Goal: Information Seeking & Learning: Learn about a topic

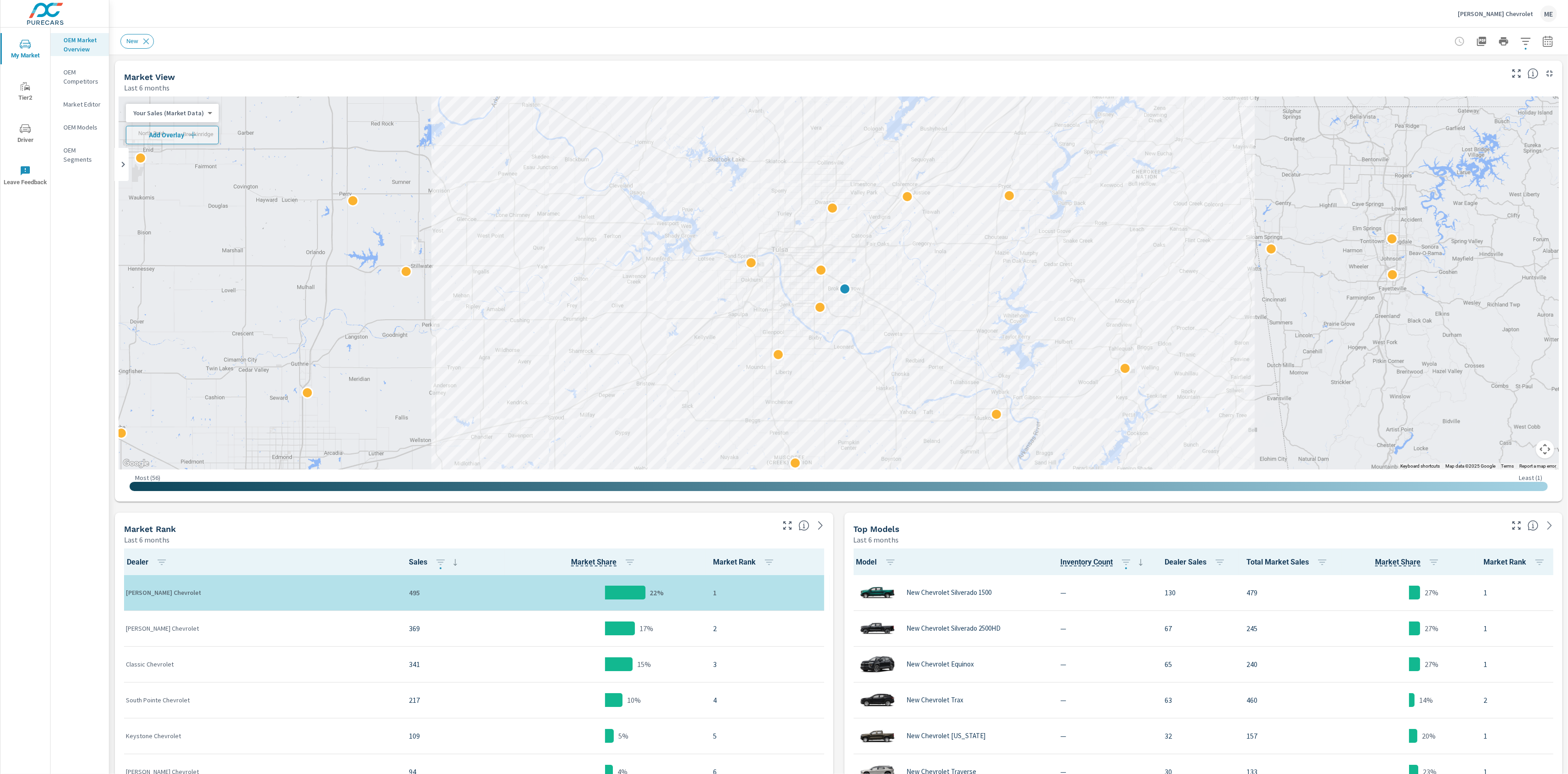
scroll to position [1, 0]
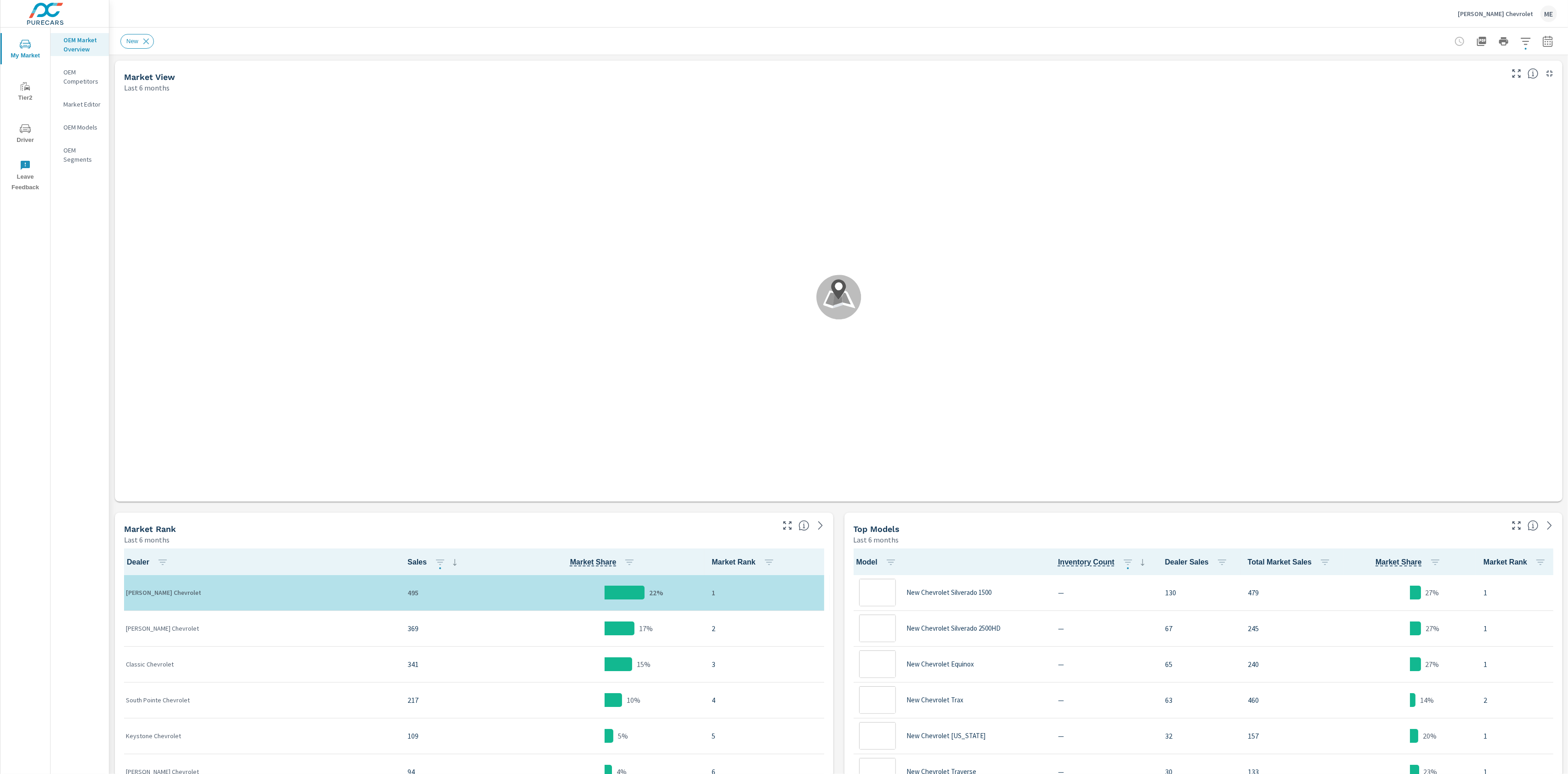
scroll to position [1, 0]
click at [1550, 47] on button "button" at bounding box center [1548, 41] width 18 height 18
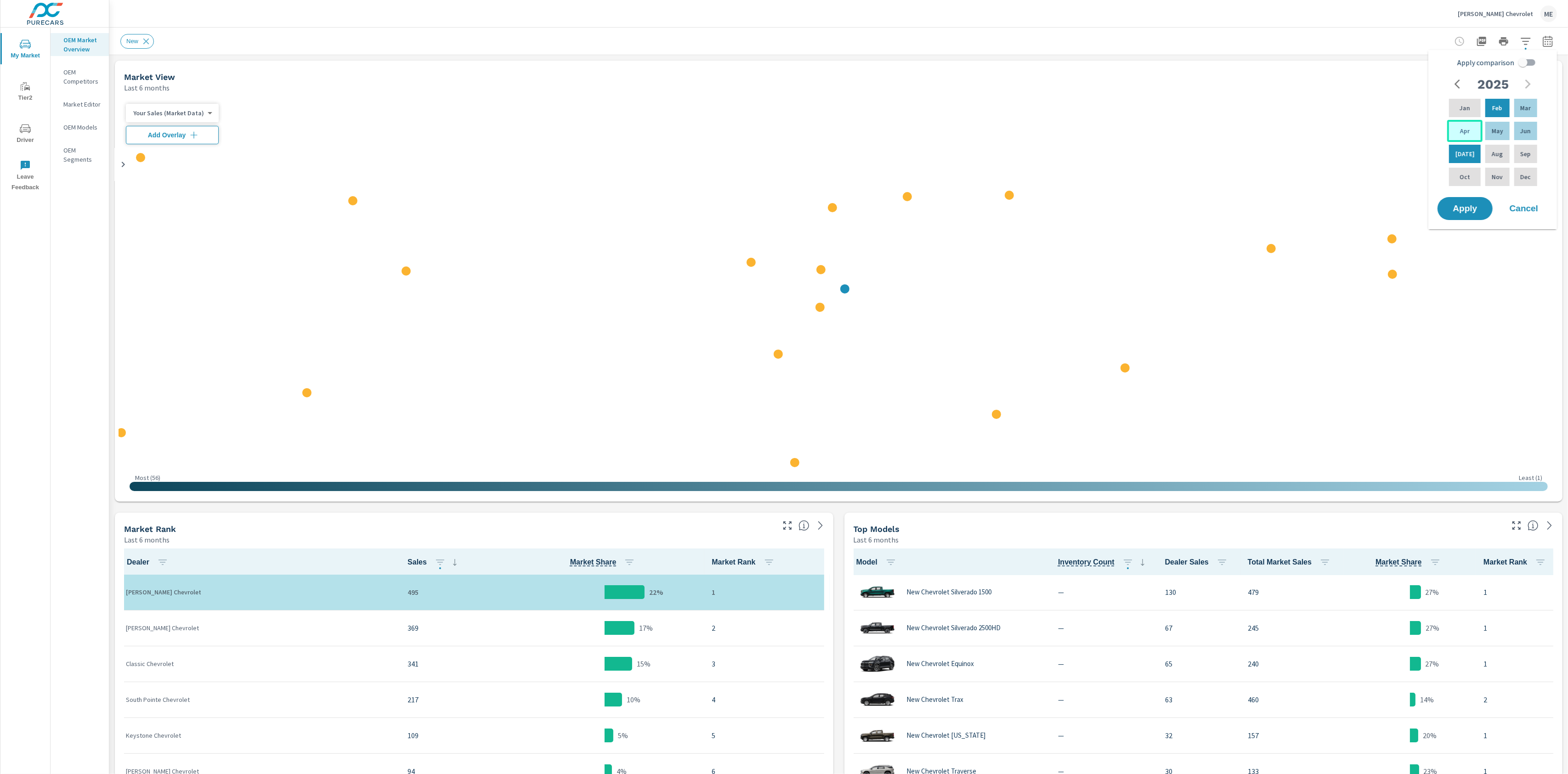
drag, startPoint x: 1465, startPoint y: 133, endPoint x: 1475, endPoint y: 132, distance: 10.0
click at [1466, 133] on p "Apr" at bounding box center [1465, 131] width 10 height 9
click at [1521, 132] on p "Jun" at bounding box center [1525, 131] width 10 height 9
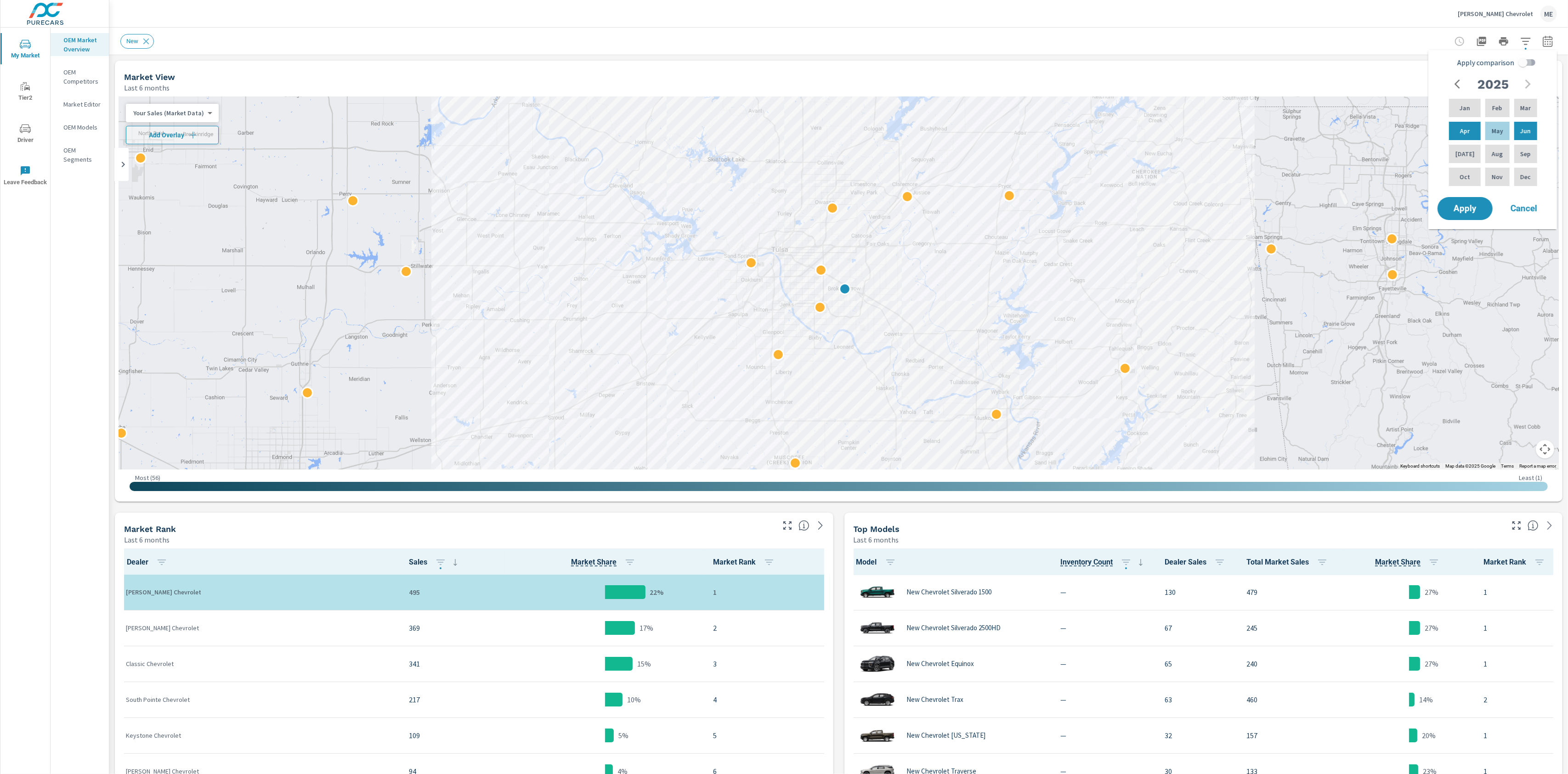
click at [1526, 66] on input "Apply comparison" at bounding box center [1523, 62] width 52 height 18
checkbox input "true"
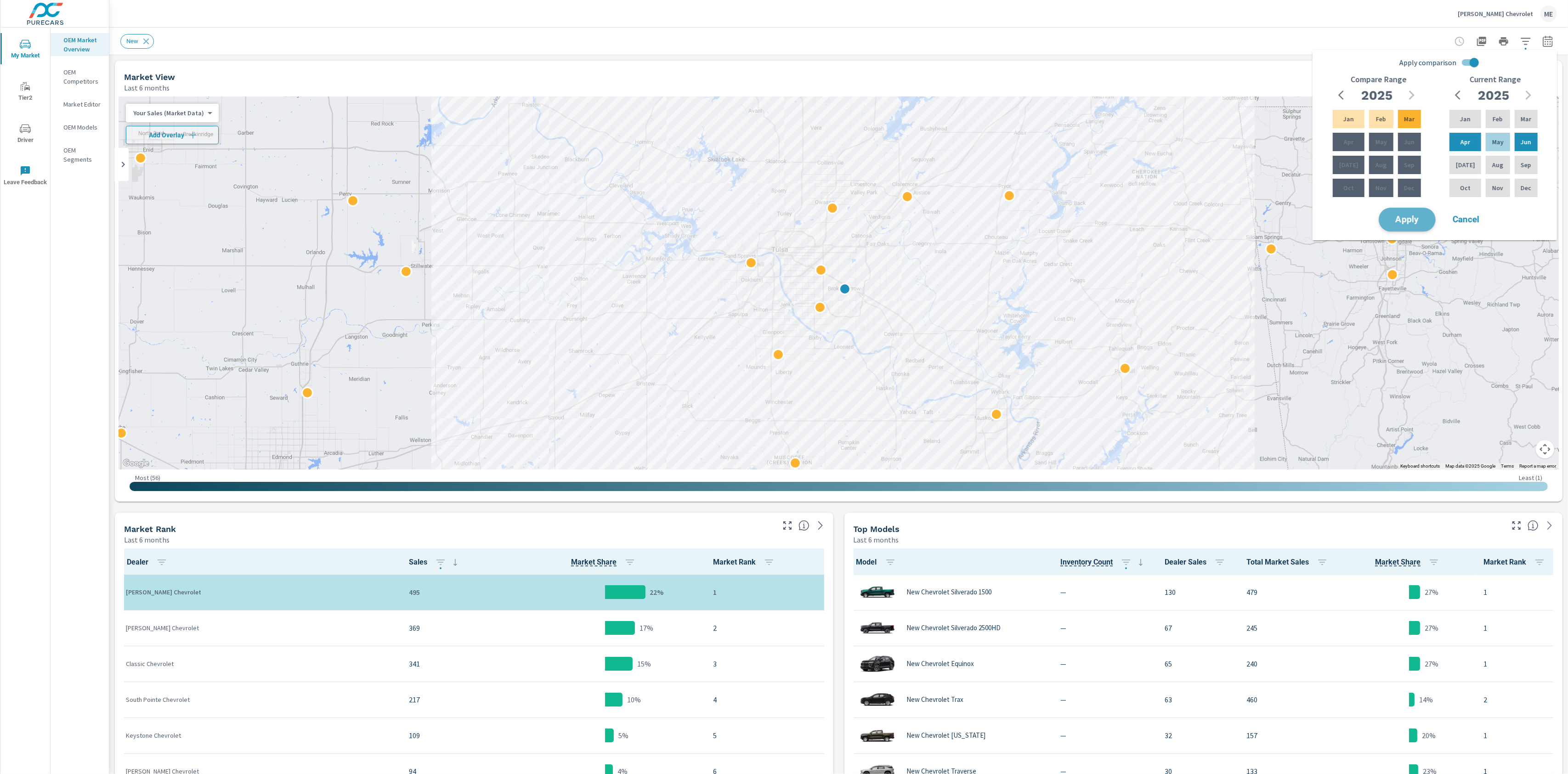
click at [1418, 215] on span "Apply" at bounding box center [1407, 220] width 38 height 9
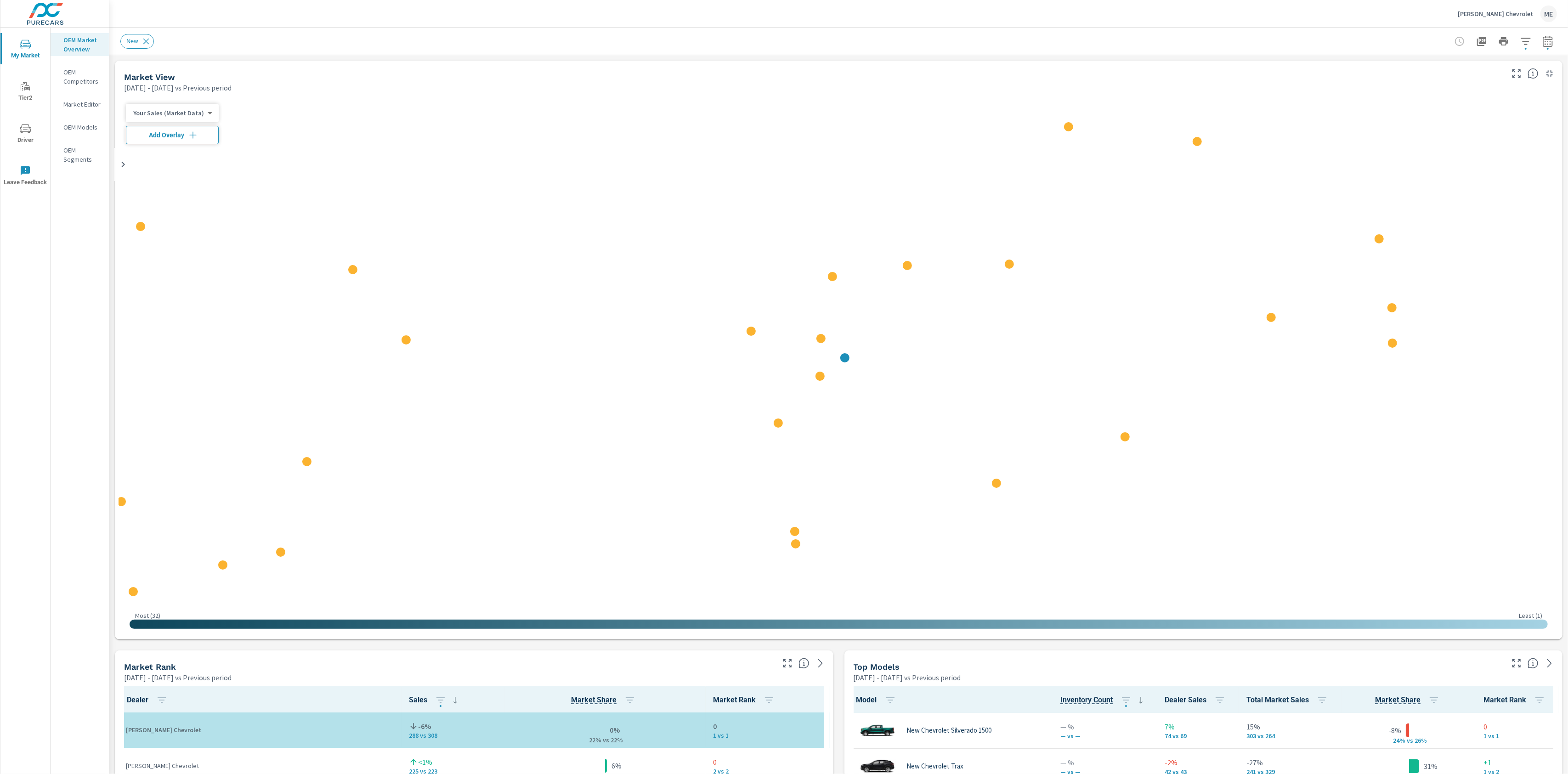
scroll to position [1, 0]
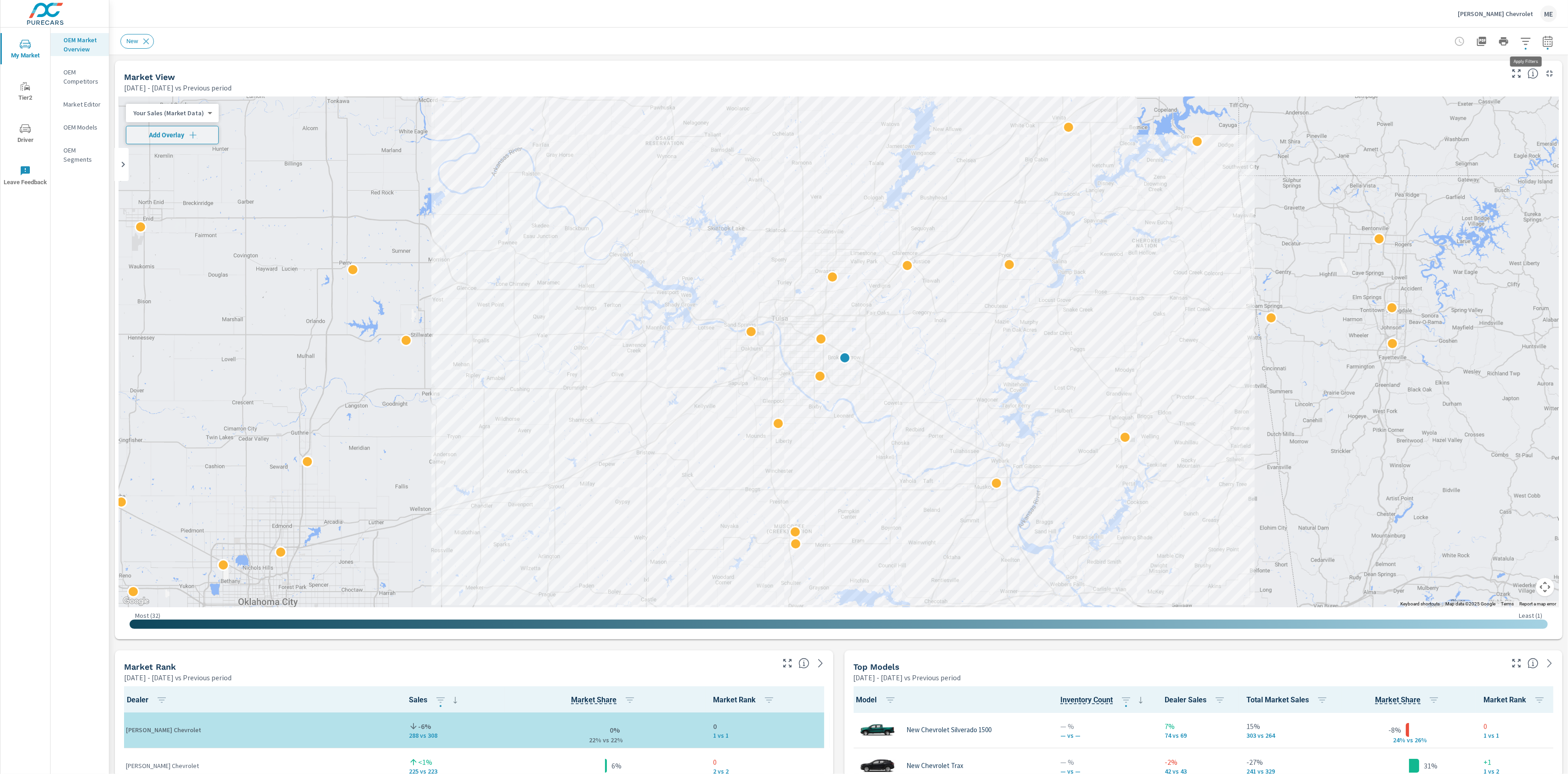
click at [1531, 37] on icon "button" at bounding box center [1526, 41] width 11 height 11
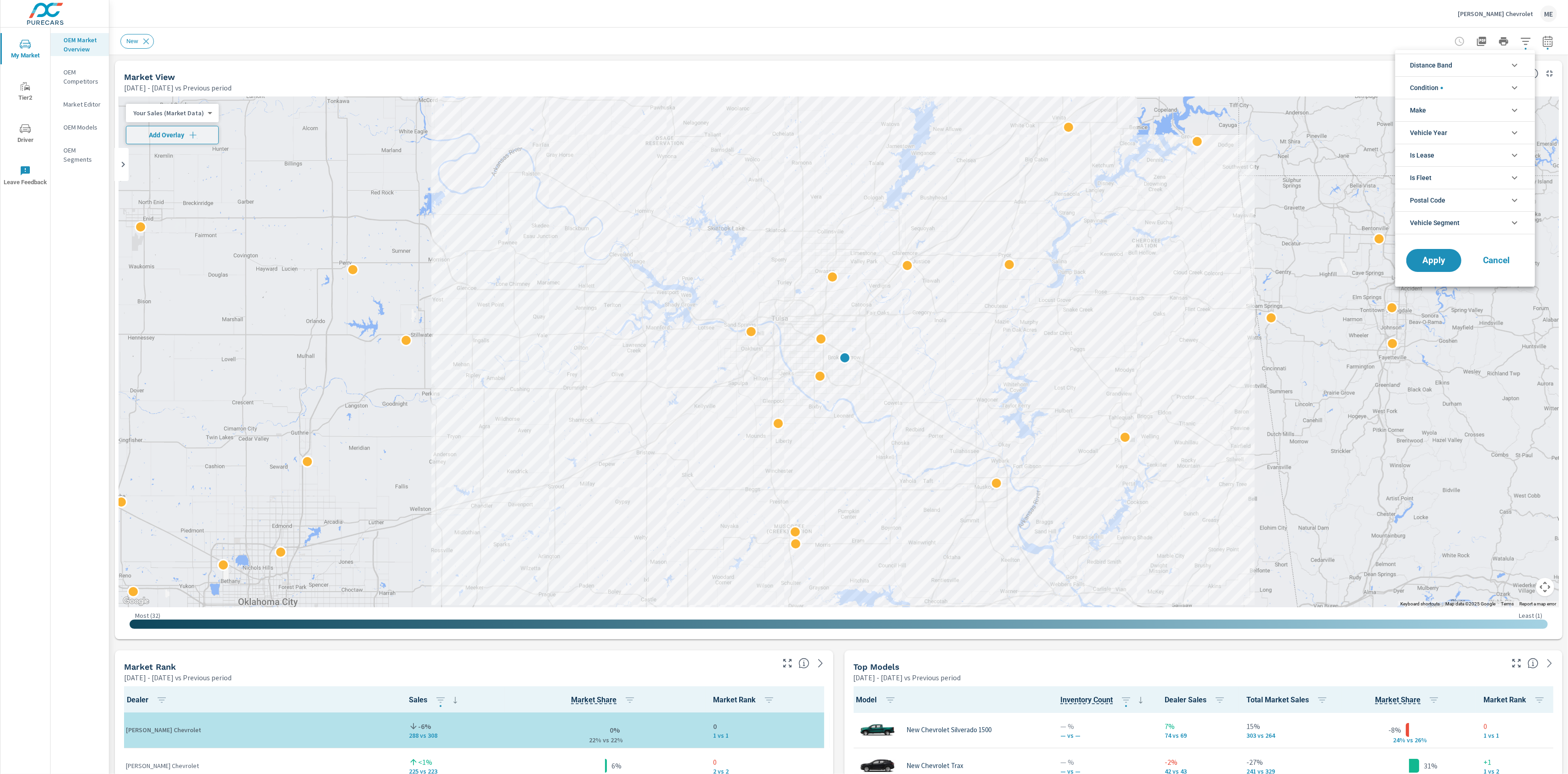
click at [1466, 63] on li "Distance Band" at bounding box center [1465, 64] width 139 height 23
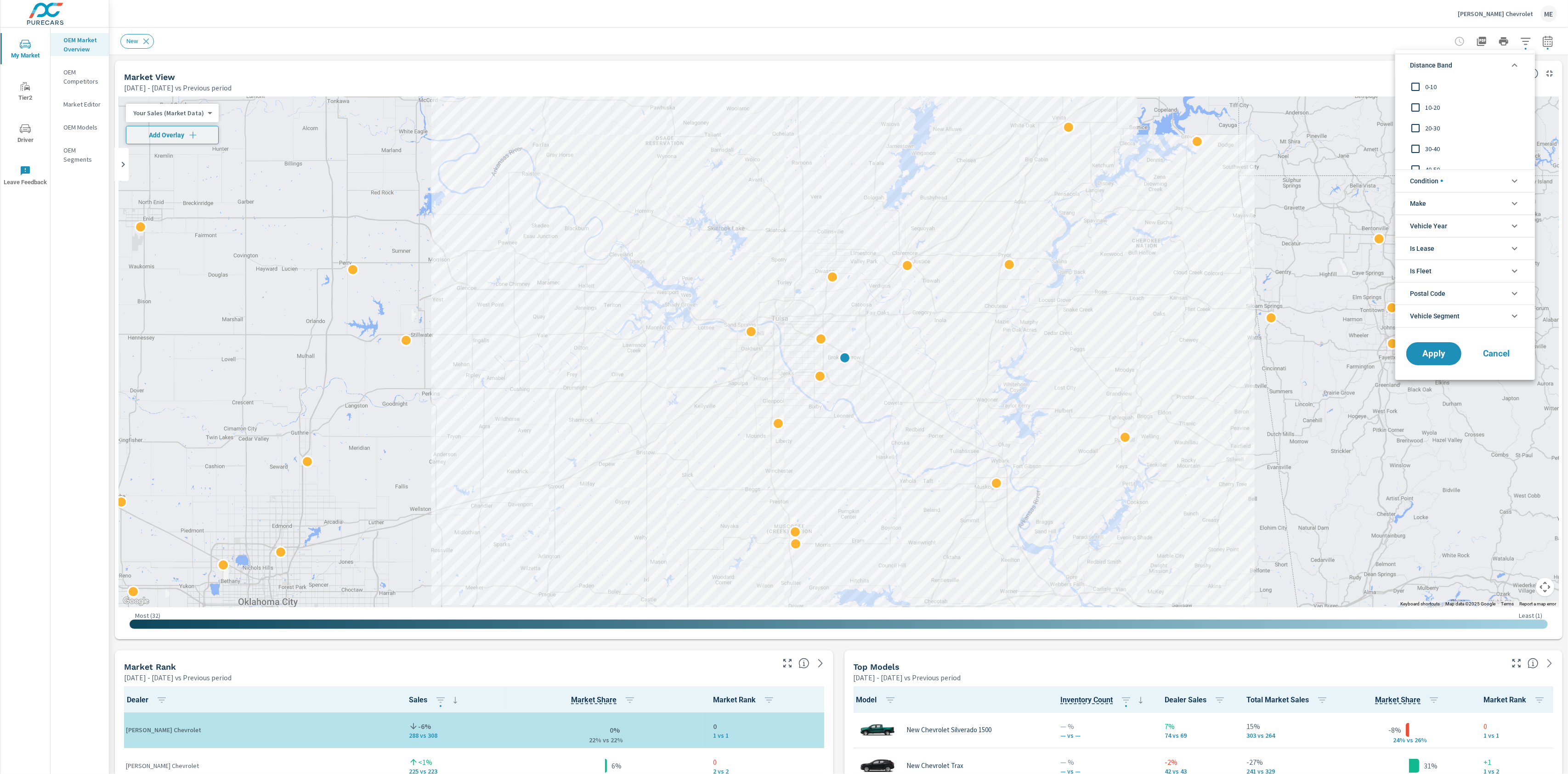
click at [1435, 86] on span "0-10" at bounding box center [1475, 87] width 100 height 11
click at [1427, 104] on span "10-20" at bounding box center [1475, 108] width 100 height 11
click at [1437, 130] on span "20-30" at bounding box center [1475, 128] width 100 height 11
click at [1432, 190] on span "Condition" at bounding box center [1426, 181] width 33 height 22
click at [1432, 233] on li "Make" at bounding box center [1465, 244] width 139 height 23
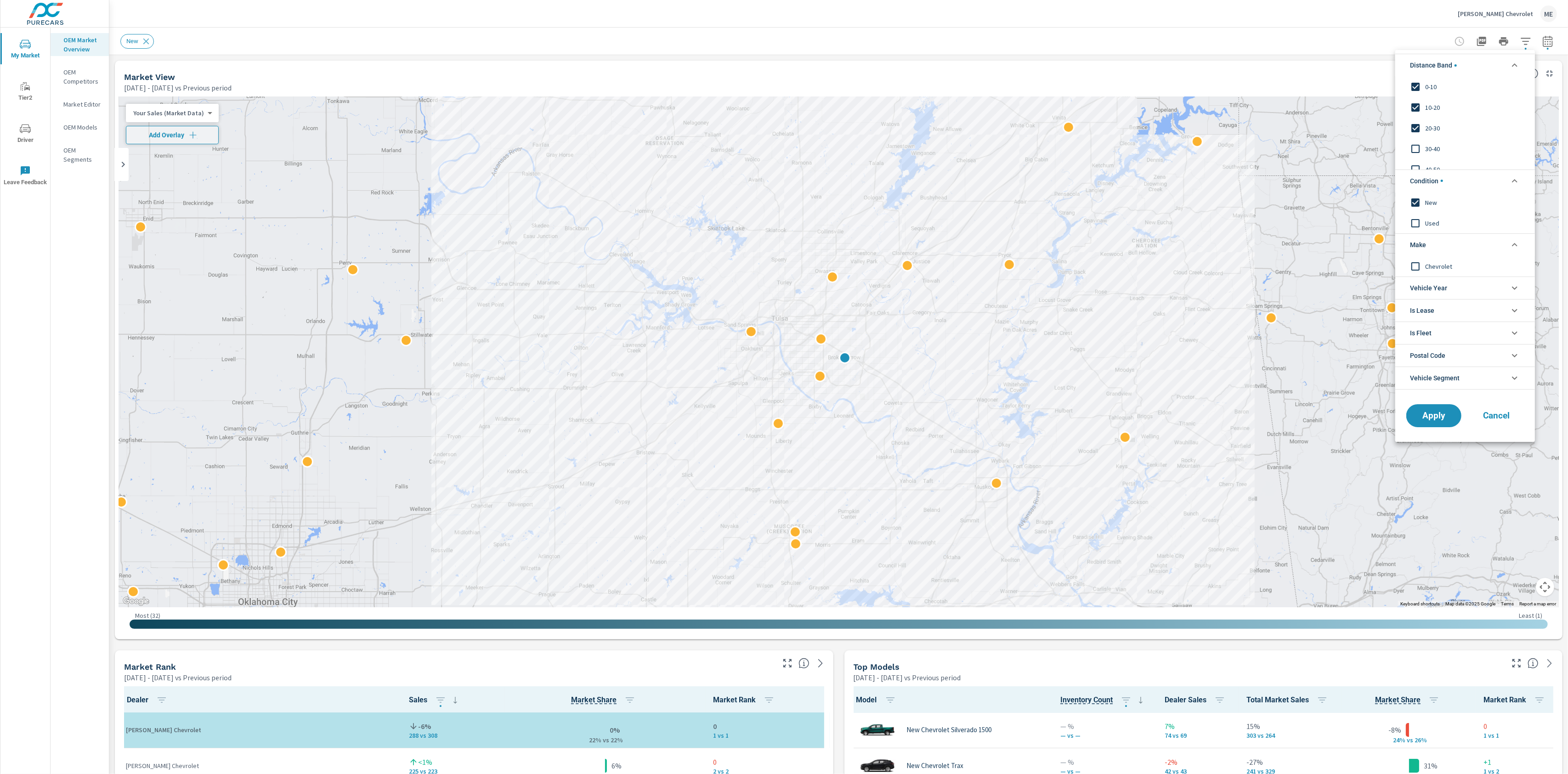
click at [1435, 266] on span "Chevrolet" at bounding box center [1475, 266] width 100 height 11
click at [1444, 409] on button "Apply" at bounding box center [1434, 415] width 57 height 24
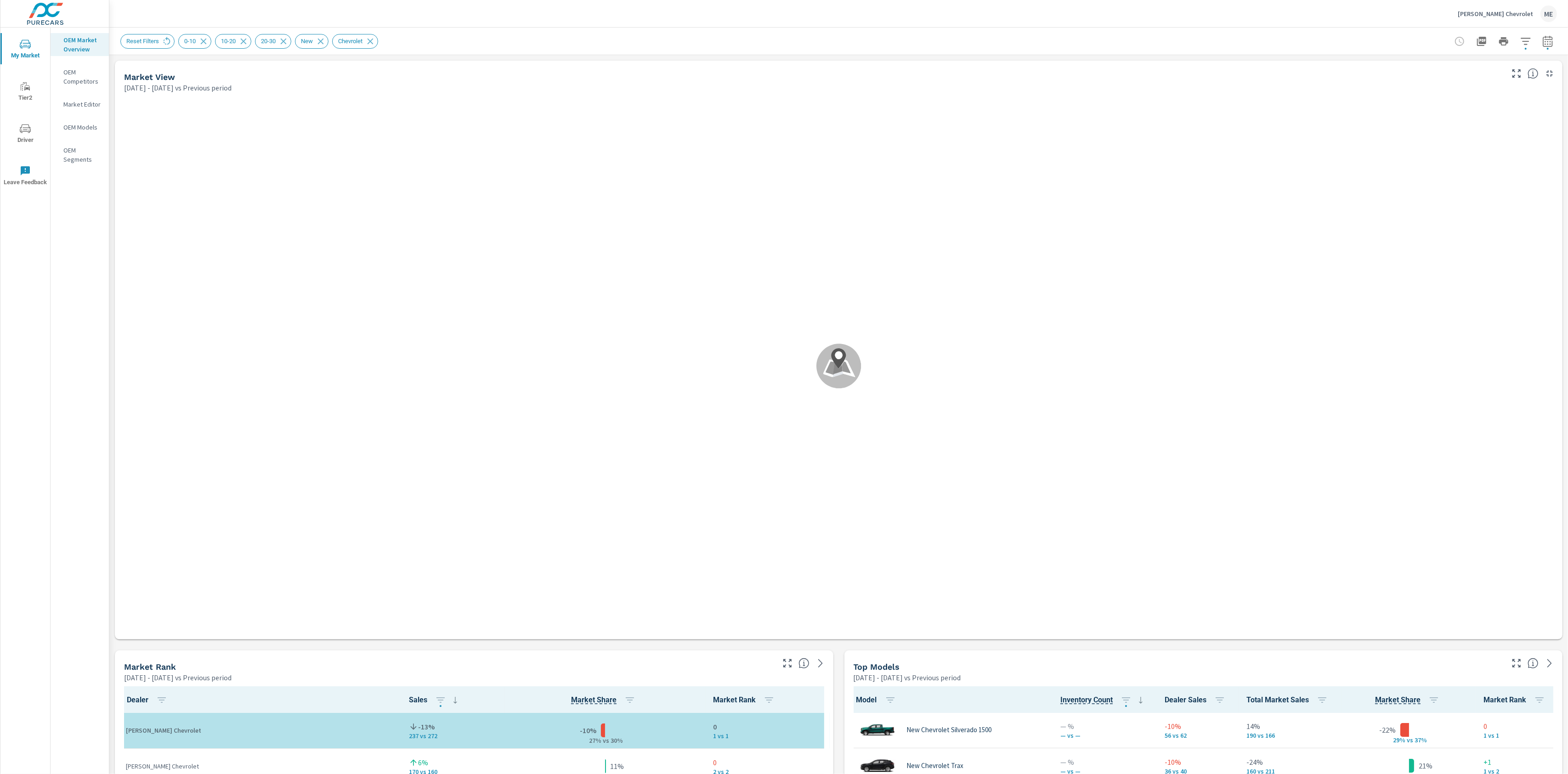
scroll to position [1, 0]
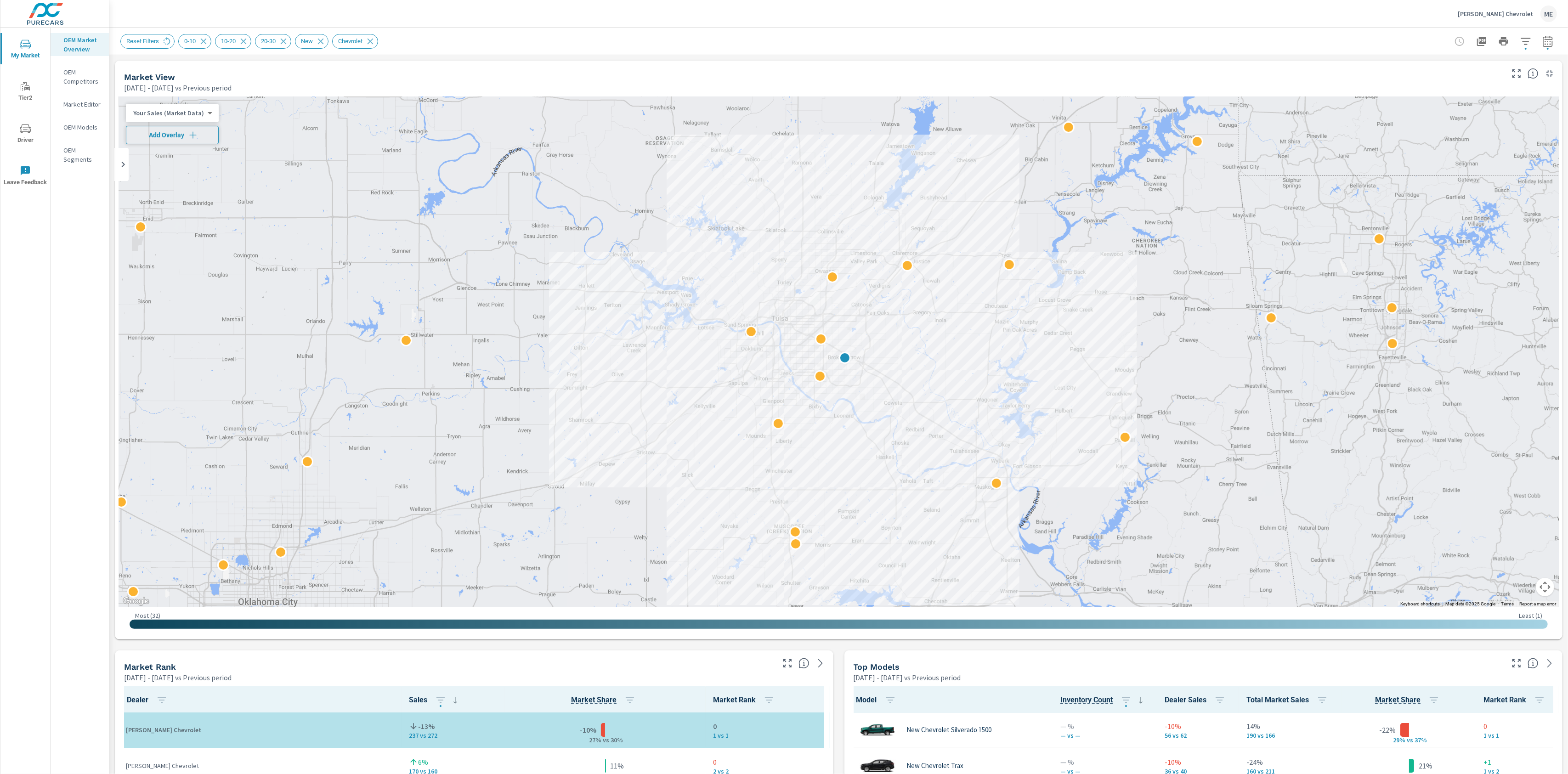
click at [182, 130] on span "Add Overlay" at bounding box center [172, 134] width 85 height 9
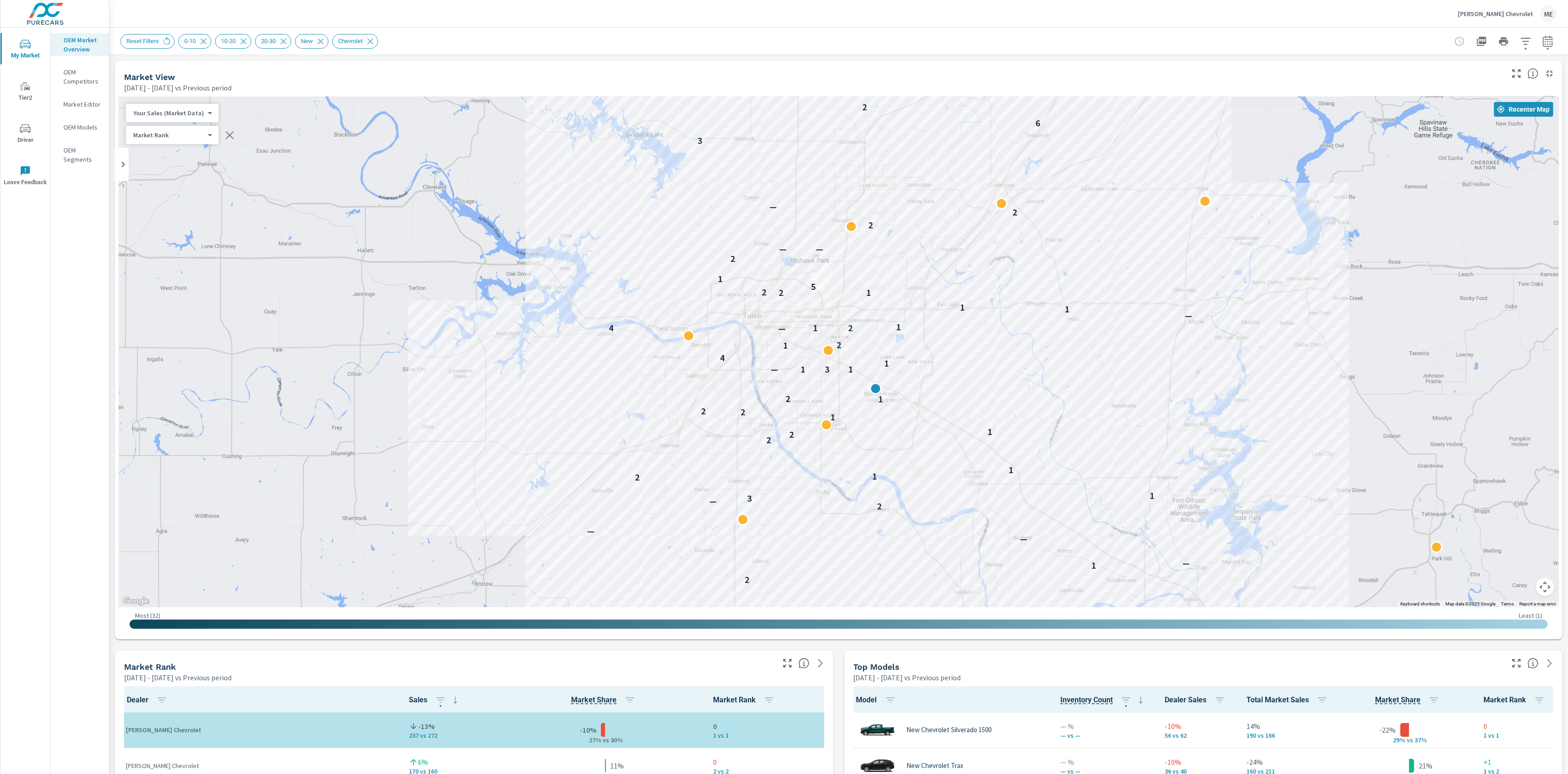
drag, startPoint x: 1050, startPoint y: 308, endPoint x: 1505, endPoint y: 140, distance: 485.0
click at [1505, 140] on div "— — — — 3 1 2 1 — — — 2 — 3 1 2 1 1 2 2 1 1 2 2 1 2 — 1 3 1 1 4 1 2 — 4 1 2 1 —…" at bounding box center [839, 351] width 1440 height 511
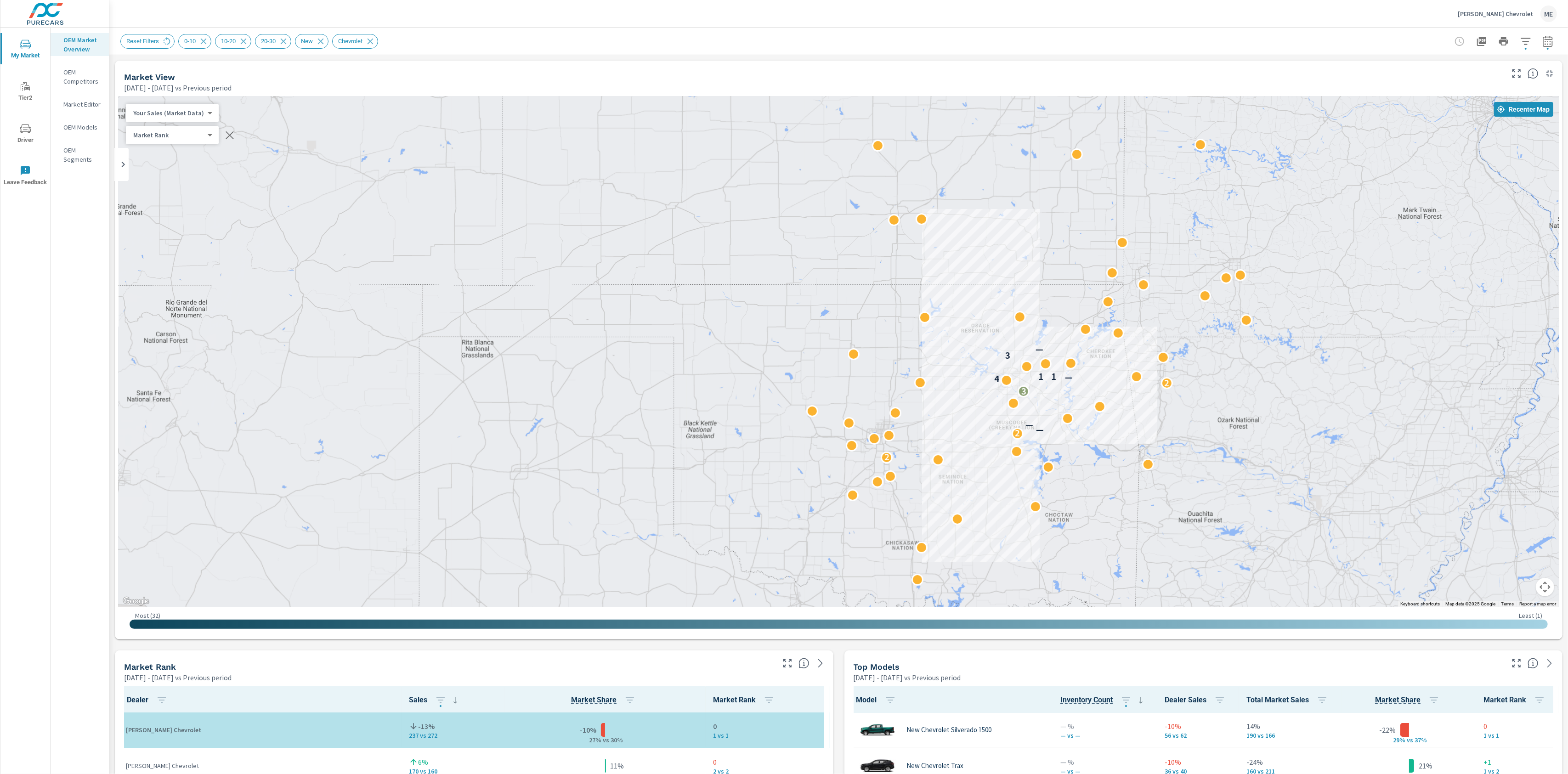
drag, startPoint x: 1266, startPoint y: 406, endPoint x: 1063, endPoint y: 405, distance: 203.0
click at [1064, 405] on div "2 2 — — 3 2 4 — 1 1 3 —" at bounding box center [1284, 682] width 1176 height 661
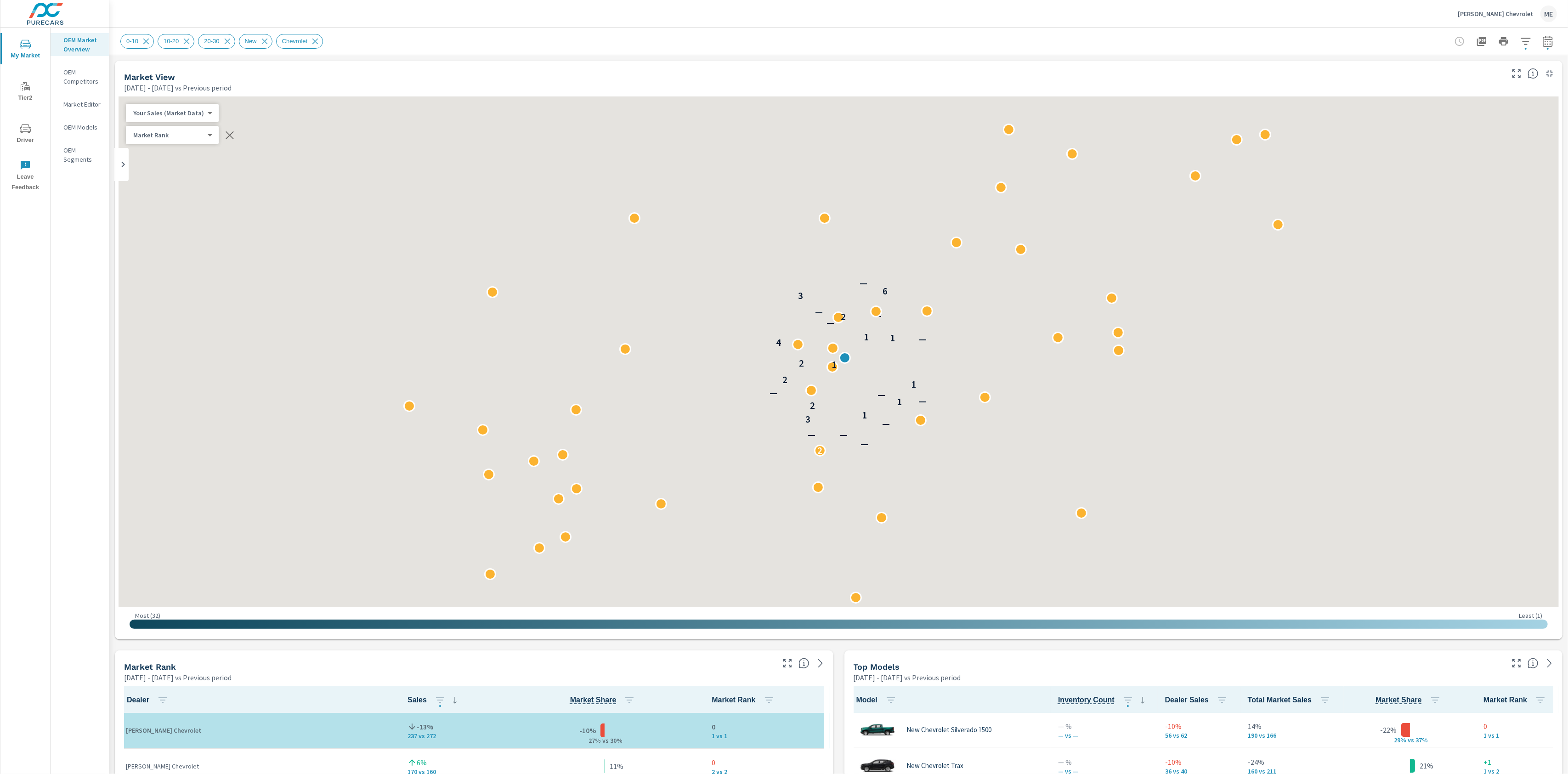
scroll to position [1, 0]
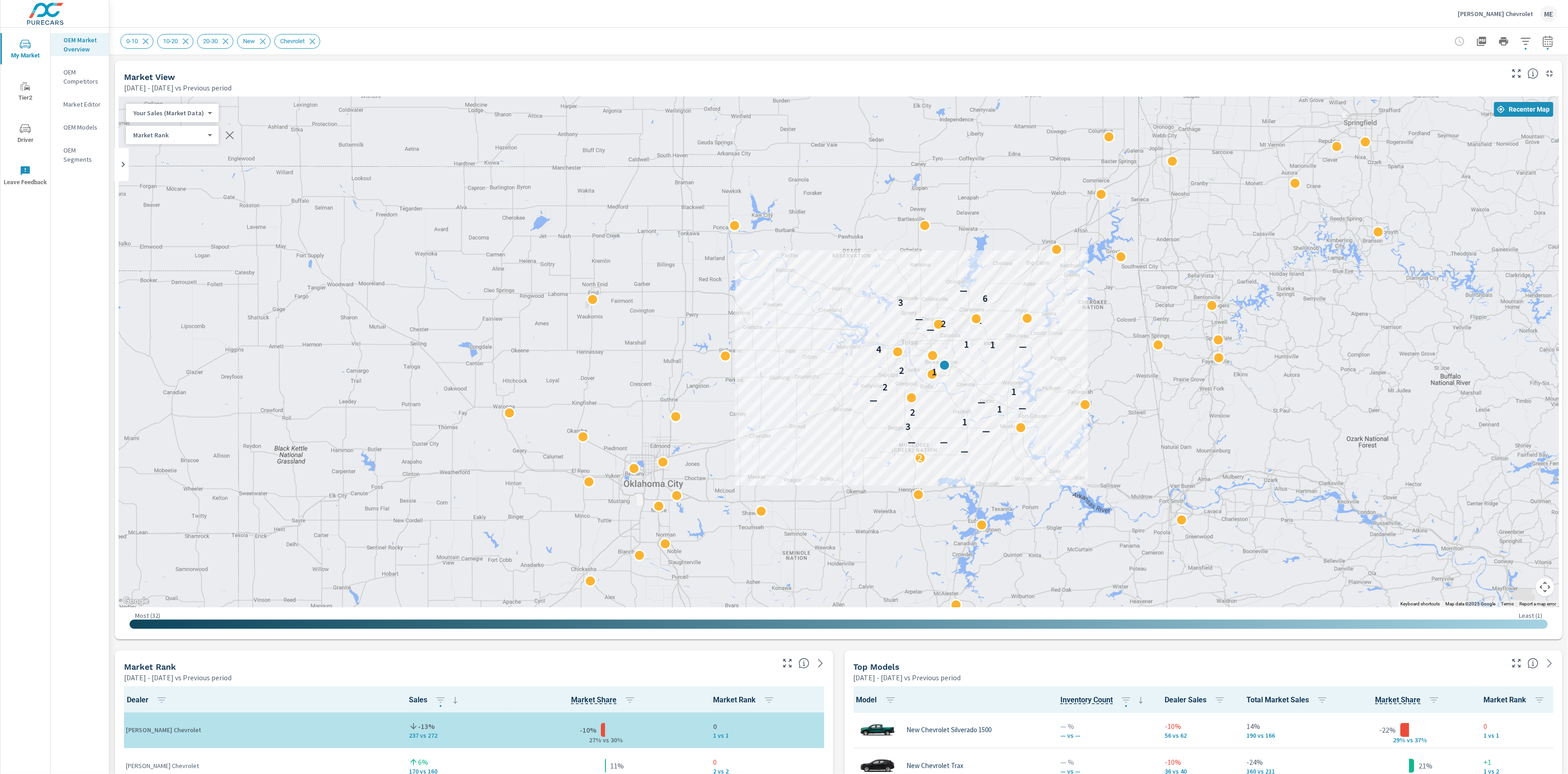
click at [1523, 48] on button "button" at bounding box center [1525, 41] width 18 height 18
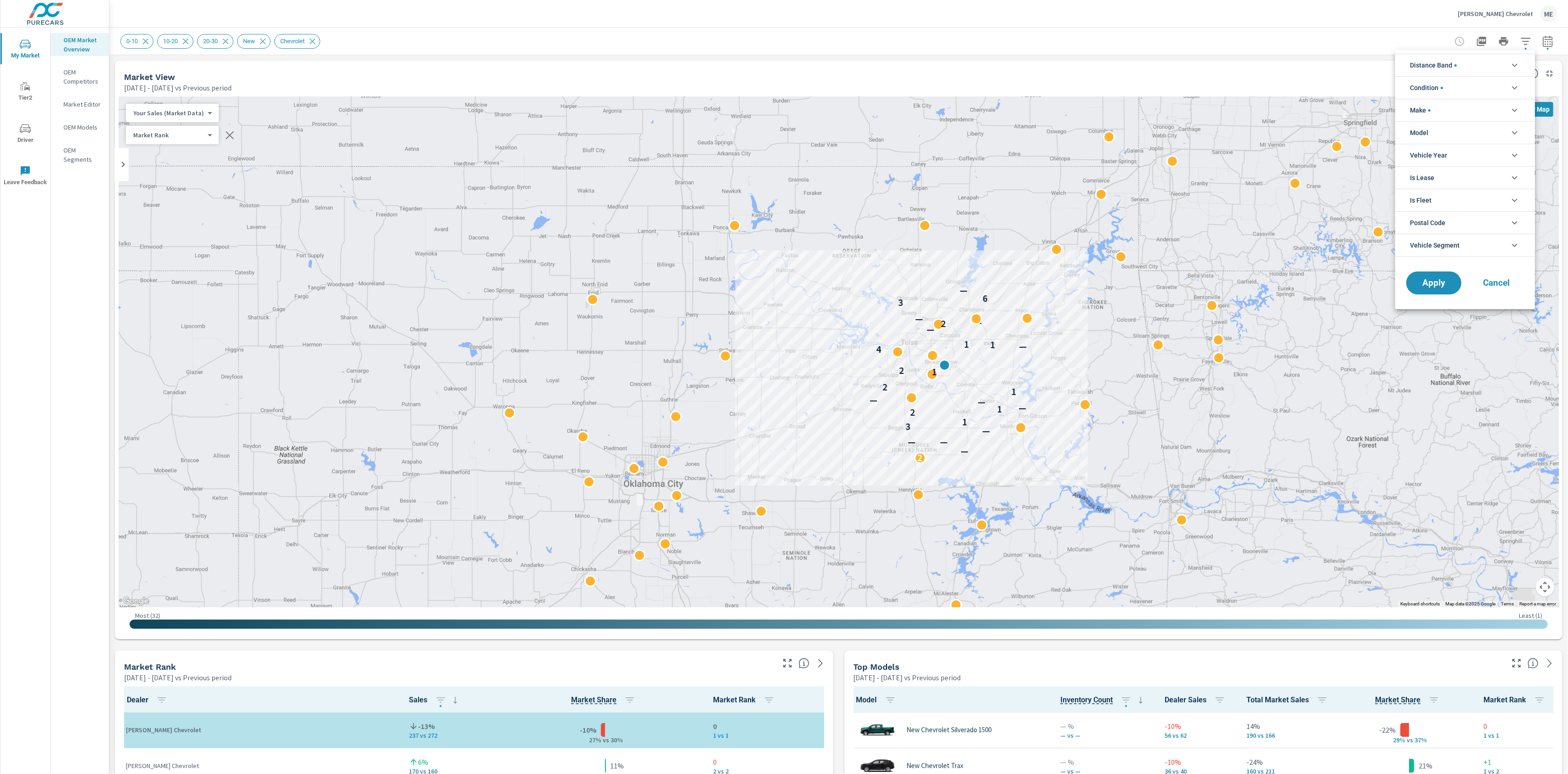
click at [1437, 133] on li "Model" at bounding box center [1465, 132] width 139 height 23
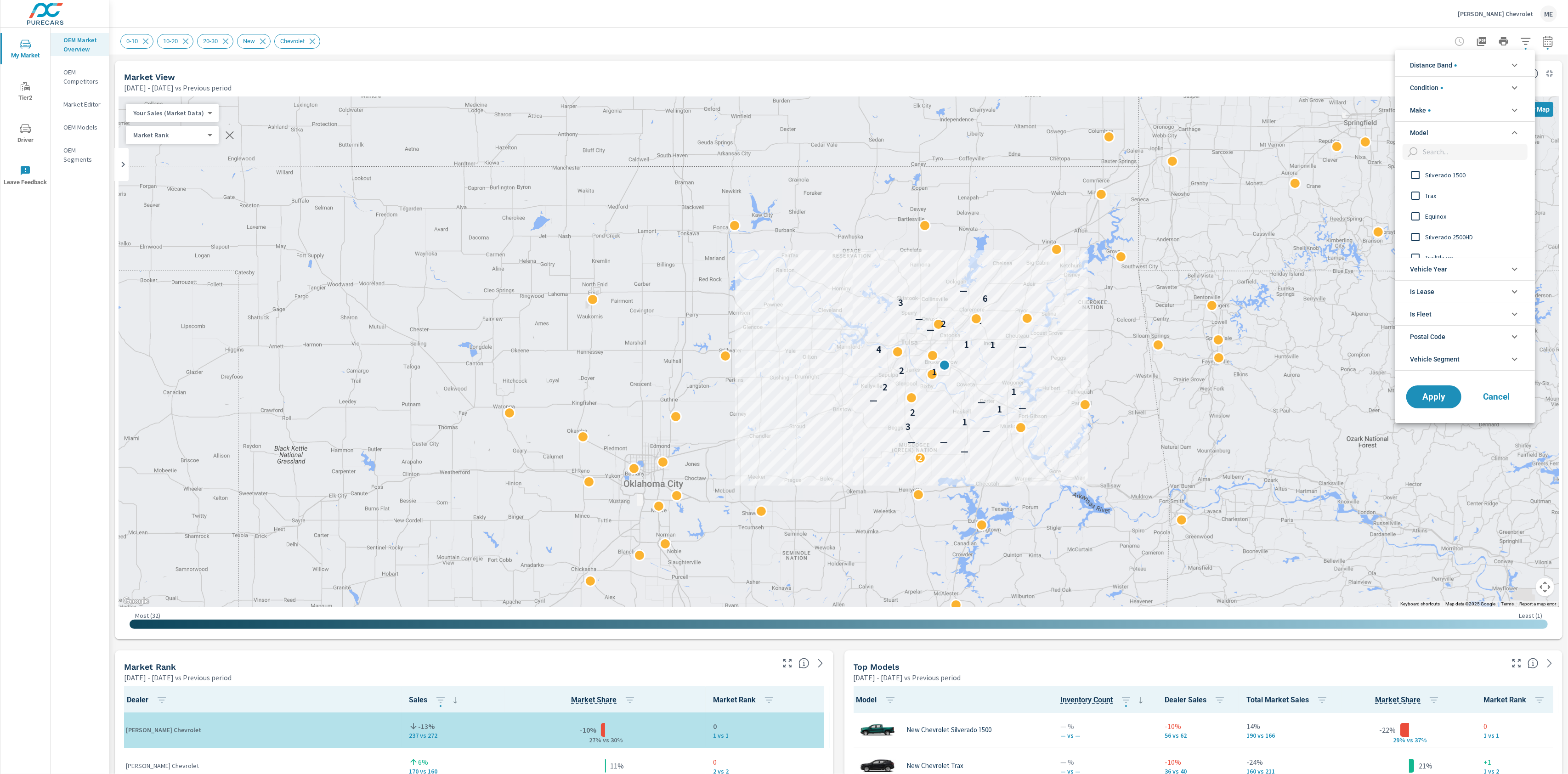
click at [1441, 172] on span "Silverado 1500" at bounding box center [1475, 175] width 100 height 11
click at [1423, 398] on span "Apply" at bounding box center [1434, 397] width 38 height 9
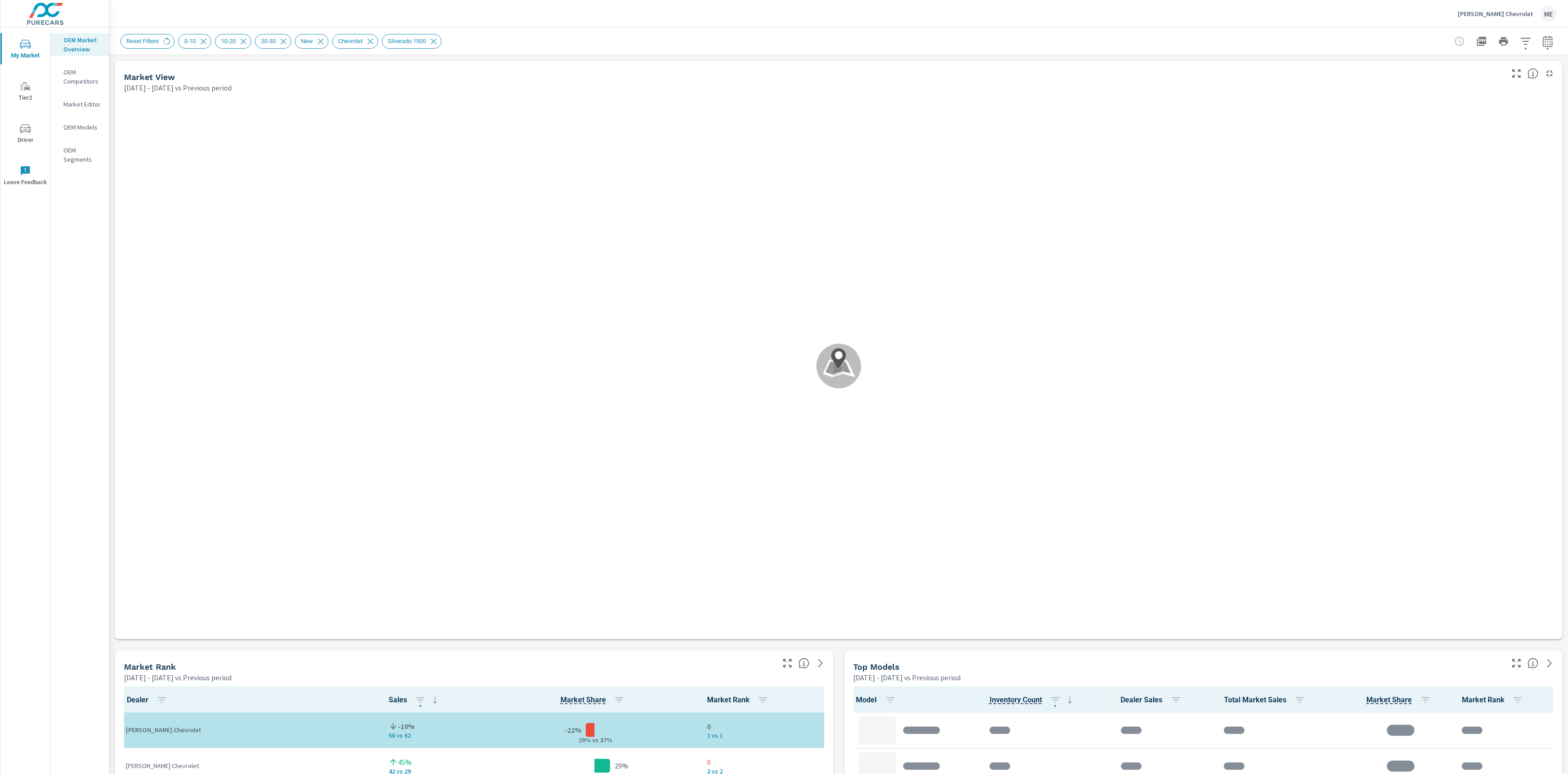
scroll to position [1, 0]
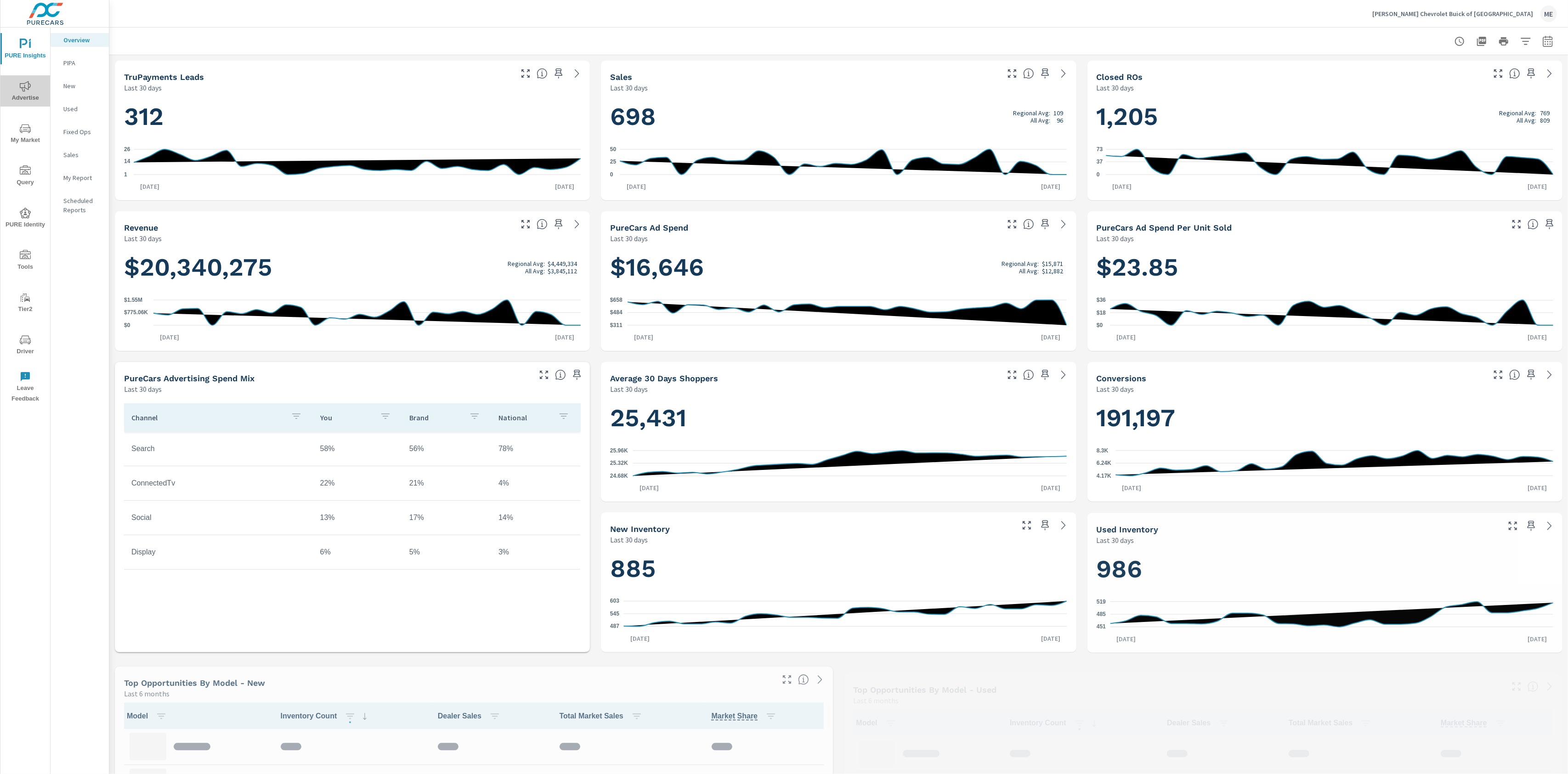
click at [18, 91] on span "Advertise" at bounding box center [25, 92] width 44 height 23
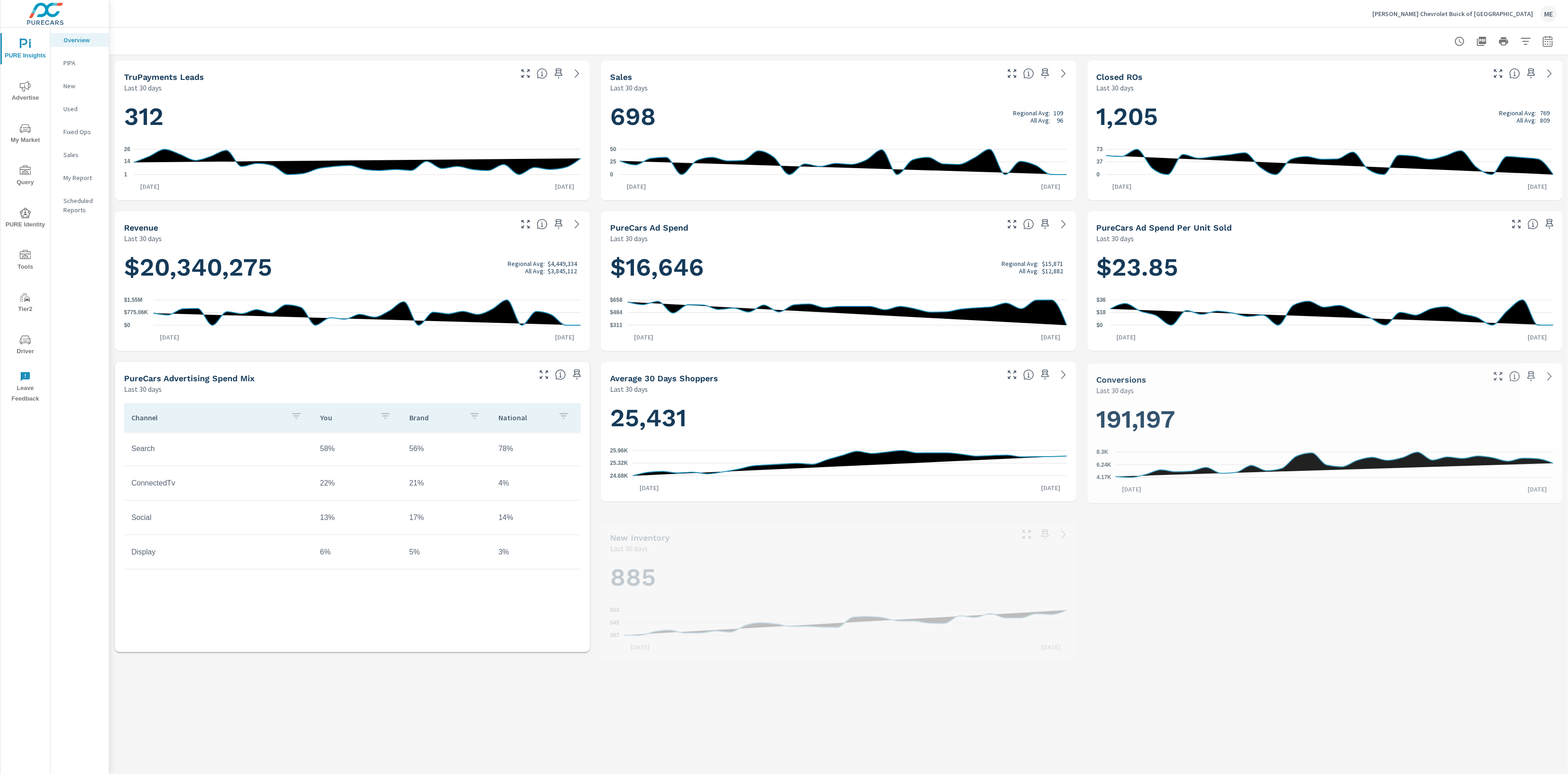
scroll to position [1, 0]
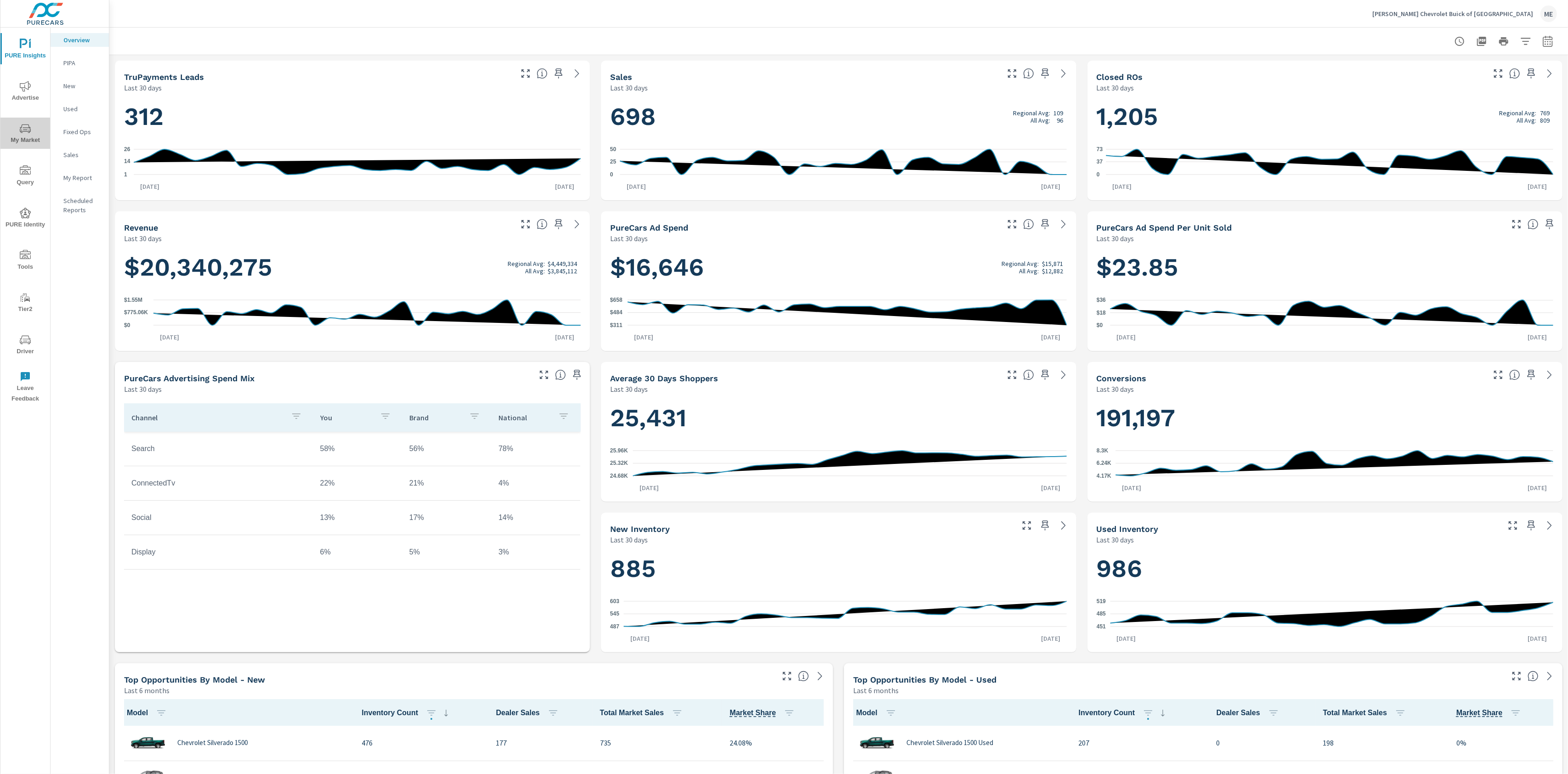
click at [30, 139] on span "My Market" at bounding box center [25, 134] width 44 height 23
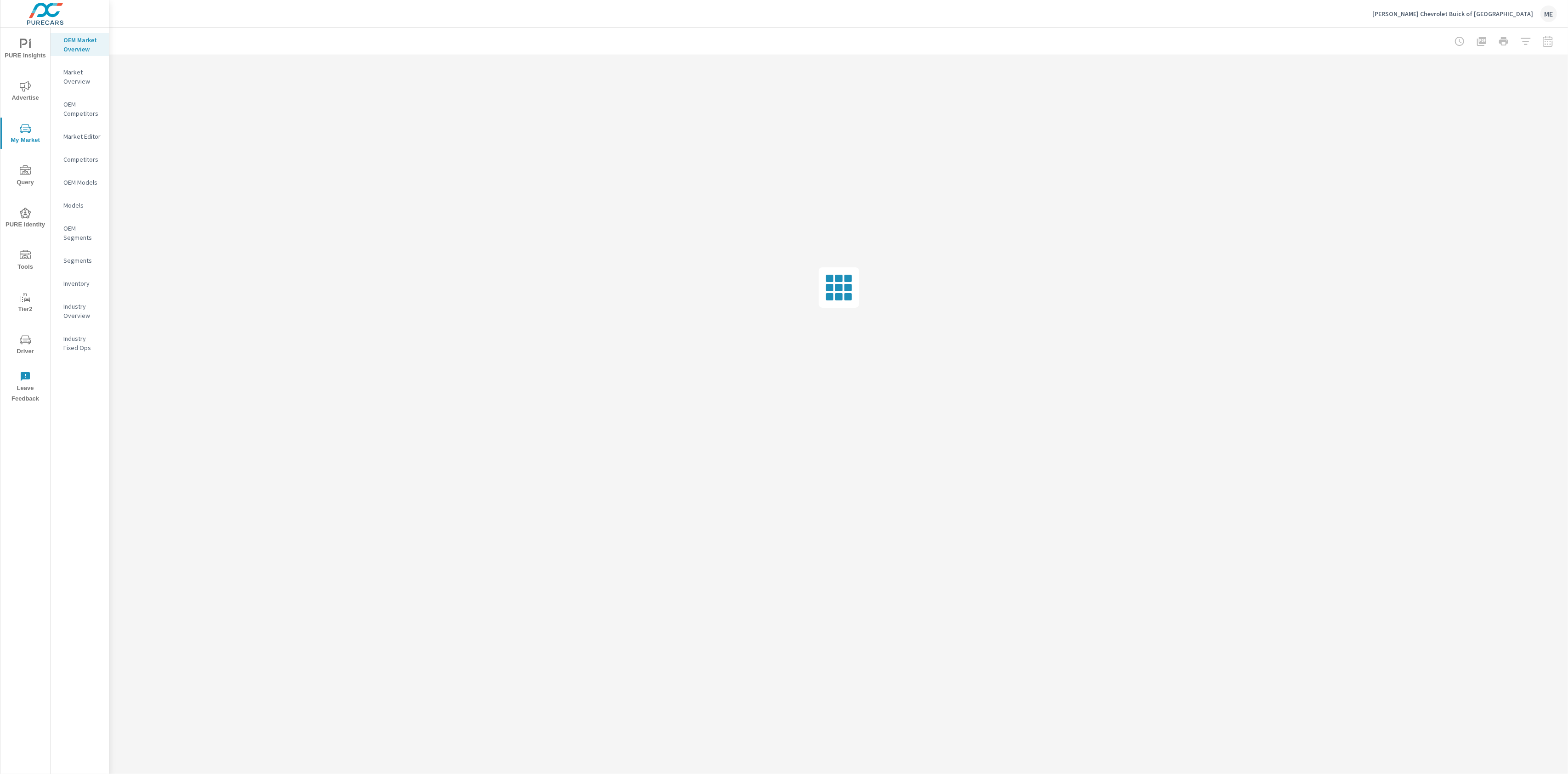
click at [76, 279] on p "Inventory" at bounding box center [82, 283] width 38 height 9
